Goal: Go to known website: Access a specific website the user already knows

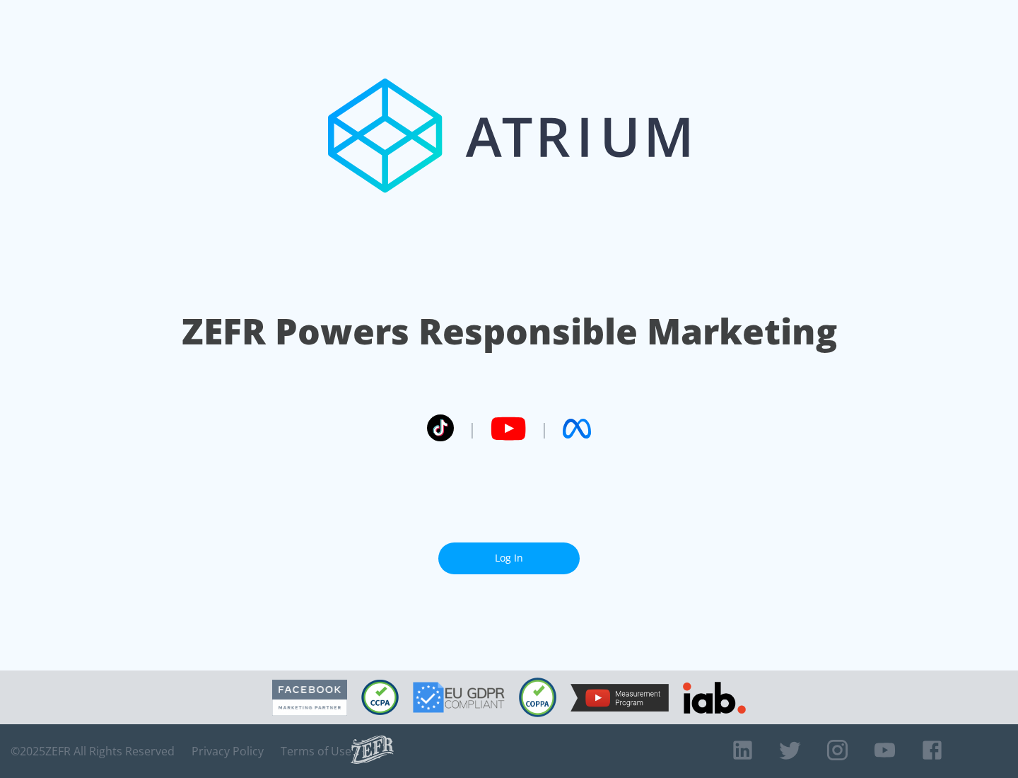
click at [509, 552] on link "Log In" at bounding box center [509, 558] width 141 height 32
